Goal: Communication & Community: Answer question/provide support

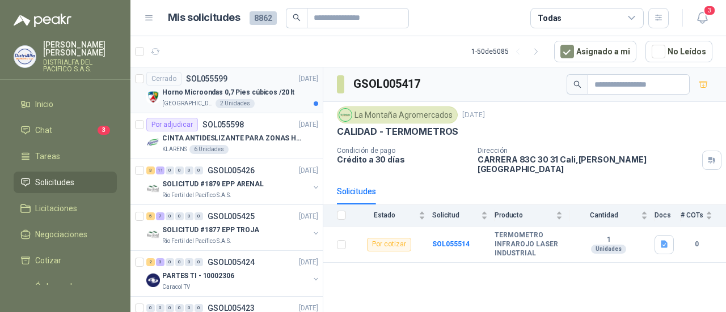
click at [287, 104] on div "Colegio Jefferson 2 Unidades" at bounding box center [240, 103] width 156 height 9
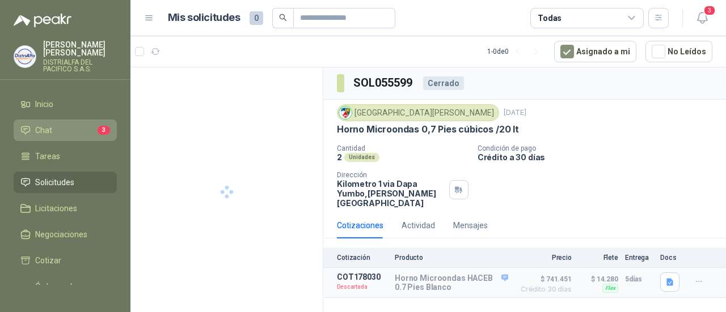
click at [78, 129] on li "Chat 3" at bounding box center [65, 130] width 90 height 12
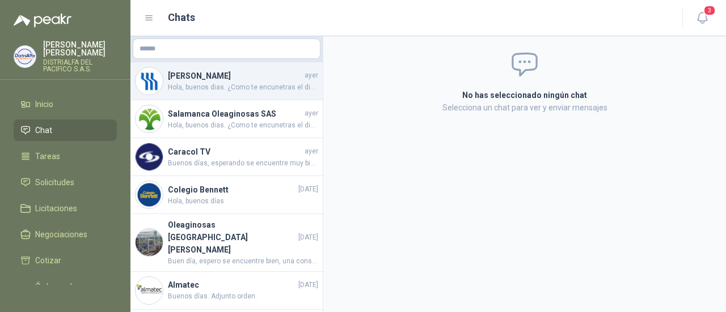
click at [252, 89] on span "Hola, buenos dias. ¿Como te encunetras el dia [PERSON_NAME][DATE]? Mi nombre es…" at bounding box center [243, 87] width 150 height 11
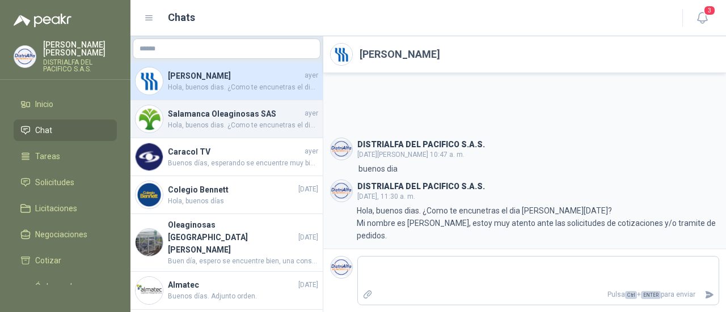
click at [237, 129] on span "Hola, buenos dias. ¿Como te encunetras el dia [PERSON_NAME][DATE]? Mi nombre es…" at bounding box center [243, 125] width 150 height 11
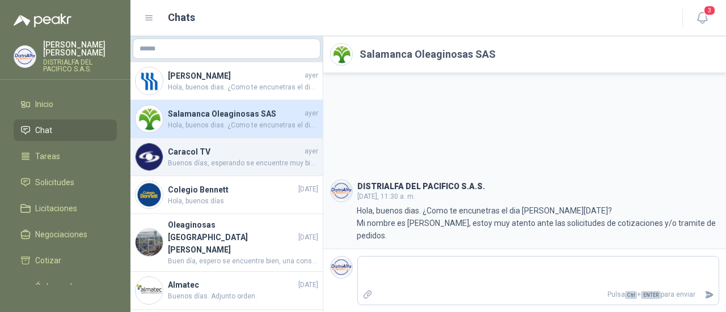
click at [254, 162] on span "Buenos días, esperando se encuentre muy bien. Amablemente solicitamos de su col…" at bounding box center [243, 163] width 150 height 11
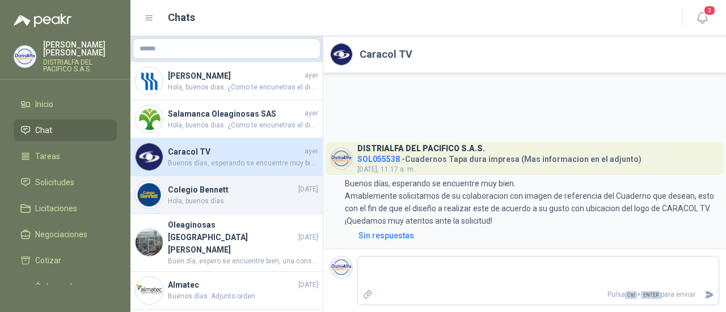
click at [261, 200] on span "Hola, buenos días" at bounding box center [243, 201] width 150 height 11
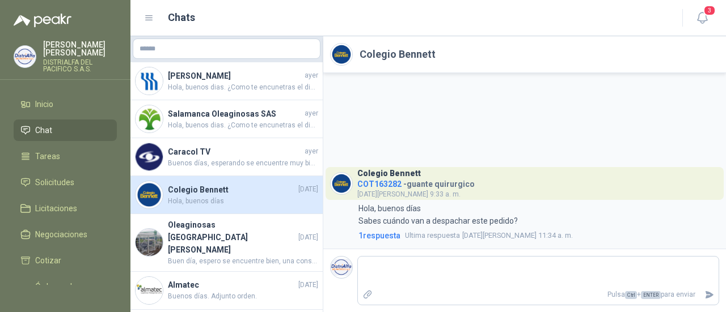
scroll to position [57, 0]
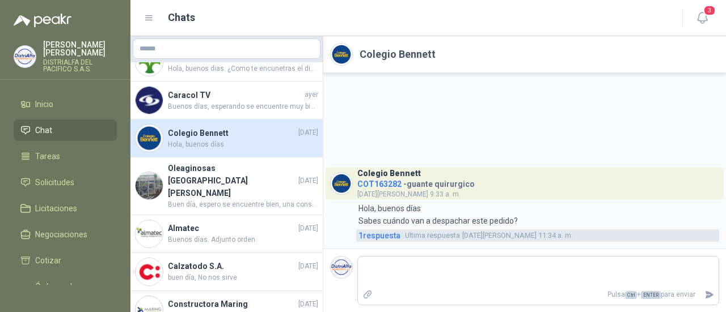
click at [378, 236] on span "1 respuesta" at bounding box center [379, 236] width 42 height 12
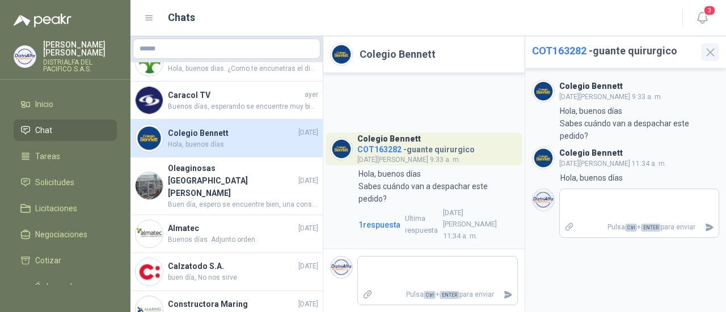
click at [714, 56] on icon "button" at bounding box center [710, 52] width 14 height 14
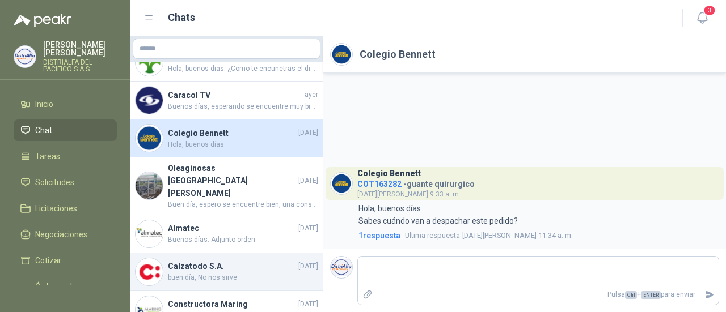
click at [205, 273] on span "buen día, No nos sirve" at bounding box center [243, 278] width 150 height 11
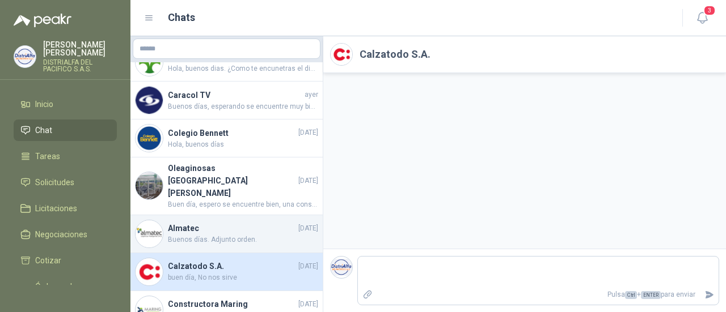
click at [227, 235] on span "Buenos días. Adjunto orden." at bounding box center [243, 240] width 150 height 11
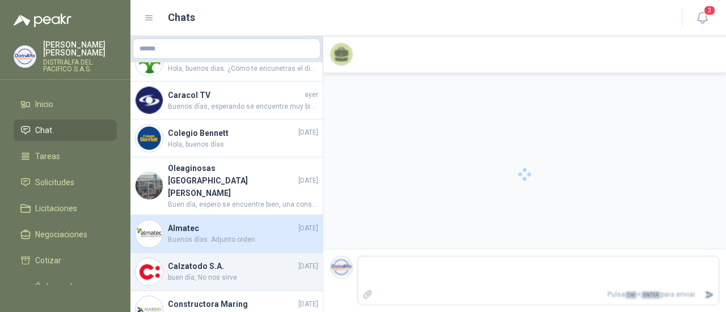
scroll to position [44, 0]
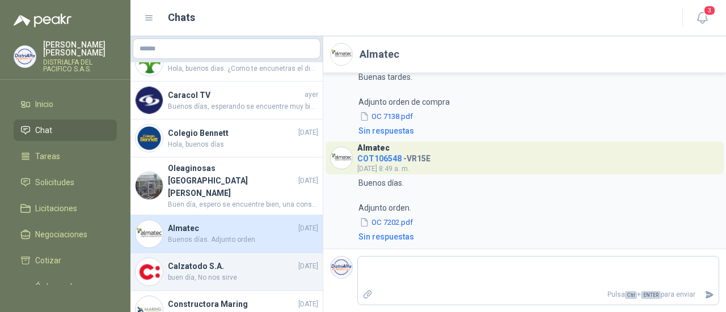
click at [228, 273] on span "buen día, No nos sirve" at bounding box center [243, 278] width 150 height 11
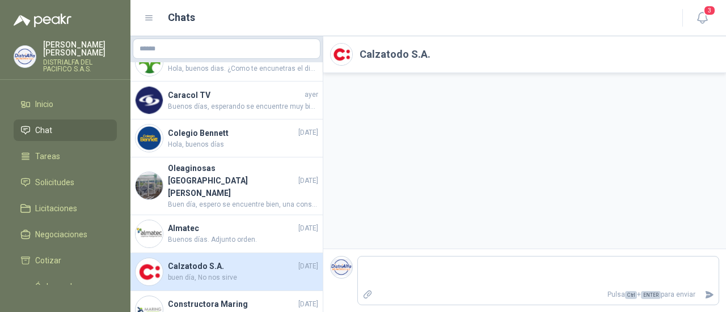
scroll to position [113, 0]
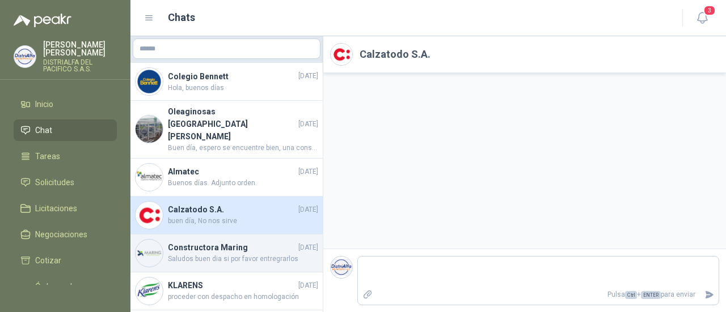
click at [209, 254] on span "Saludos buen dia si por favor entregrarlos" at bounding box center [243, 259] width 150 height 11
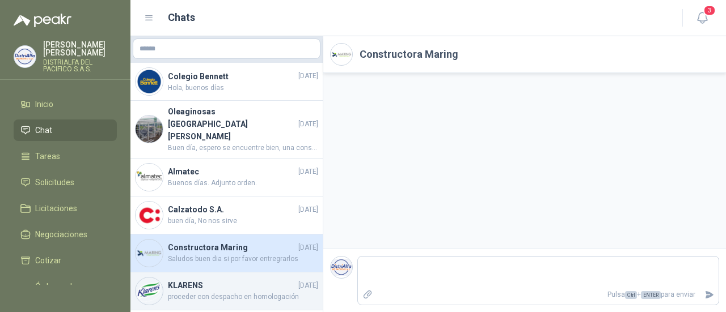
click at [244, 280] on h4 "KLARENS" at bounding box center [232, 286] width 128 height 12
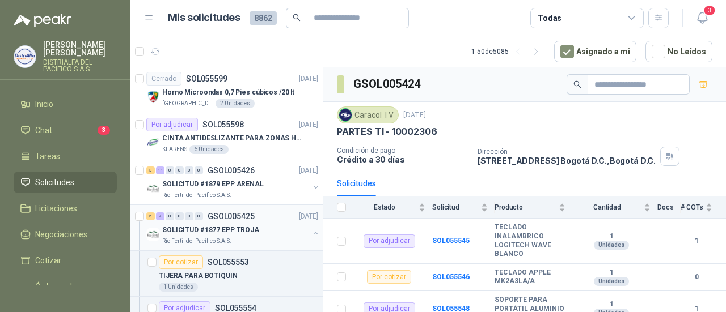
click at [261, 227] on div "SOLICITUD #1877 EPP TROJA" at bounding box center [235, 230] width 147 height 14
